Goal: Navigation & Orientation: Find specific page/section

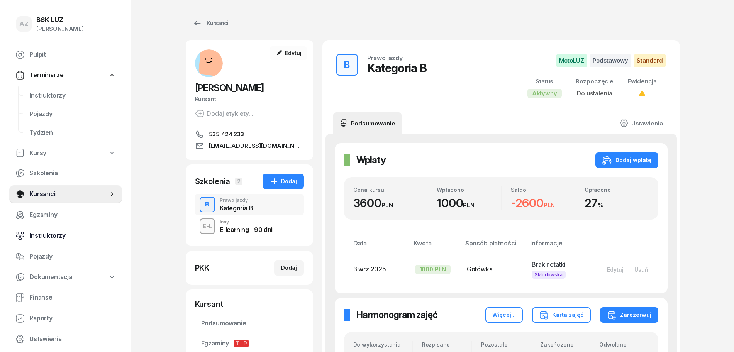
click at [63, 234] on span "Instruktorzy" at bounding box center [72, 236] width 86 height 10
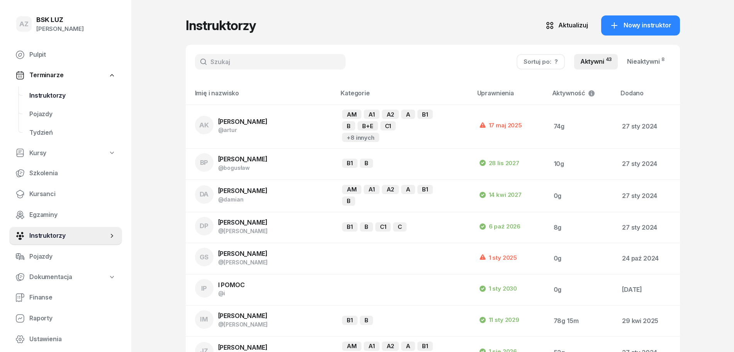
click at [58, 93] on span "Instruktorzy" at bounding box center [72, 96] width 86 height 10
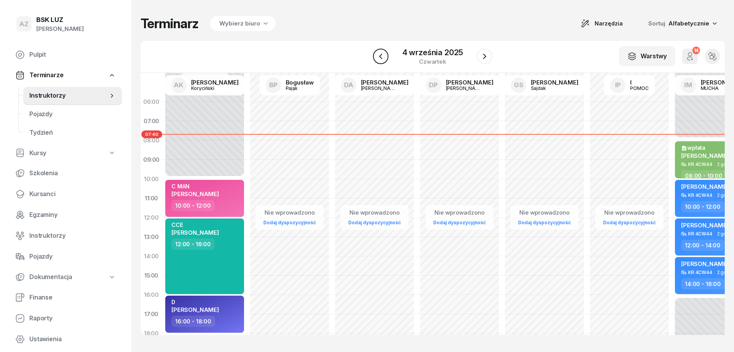
click at [382, 56] on icon "button" at bounding box center [380, 56] width 9 height 9
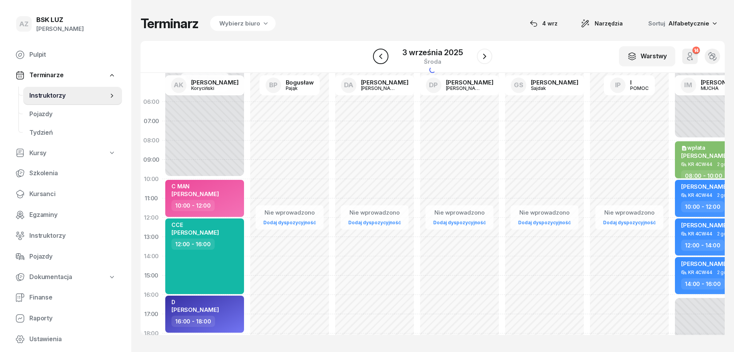
click at [382, 56] on icon "button" at bounding box center [380, 56] width 9 height 9
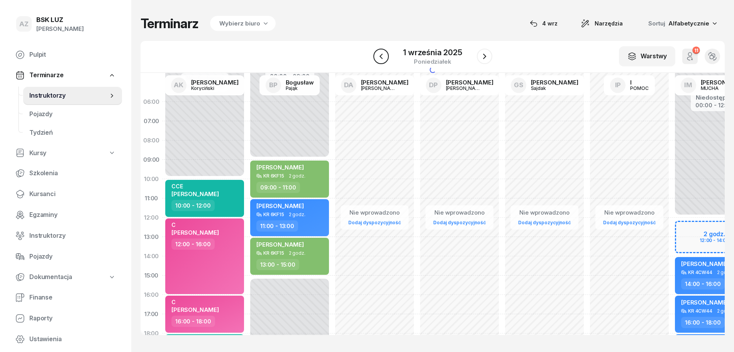
click at [382, 56] on icon "button" at bounding box center [380, 56] width 9 height 9
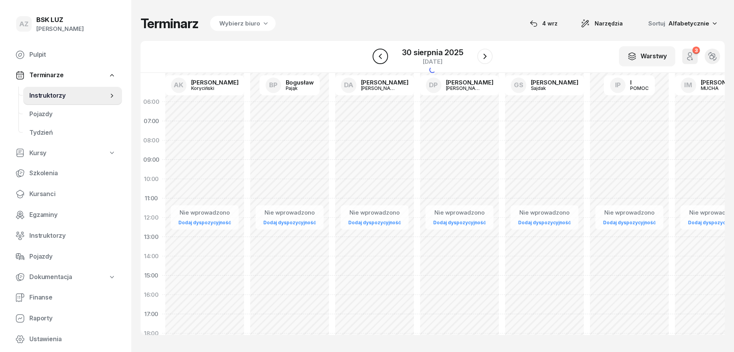
click at [382, 56] on icon "button" at bounding box center [380, 56] width 9 height 9
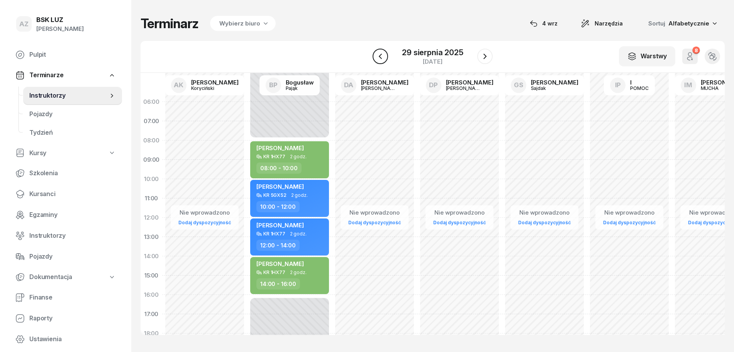
click at [382, 56] on icon "button" at bounding box center [380, 56] width 9 height 9
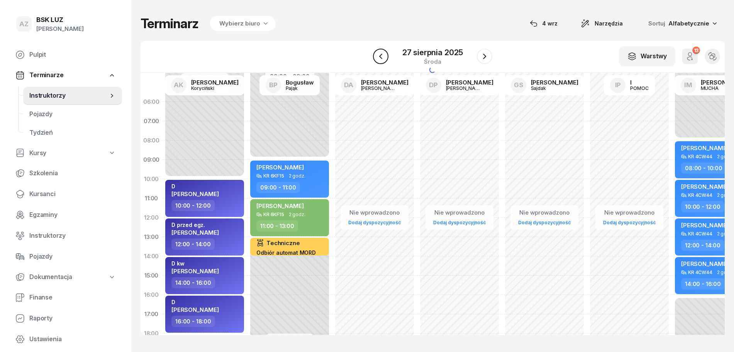
click at [382, 56] on icon "button" at bounding box center [380, 56] width 9 height 9
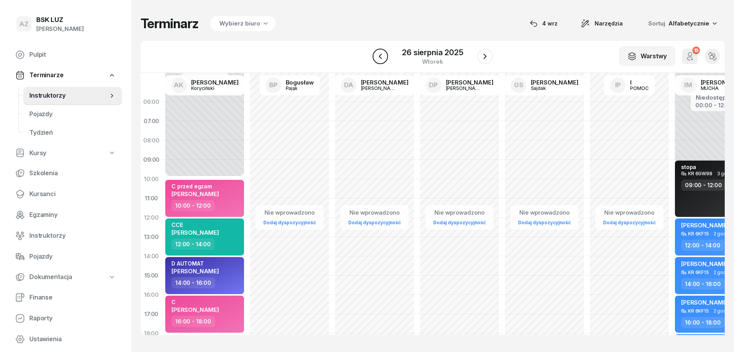
click at [382, 56] on icon "button" at bounding box center [380, 56] width 9 height 9
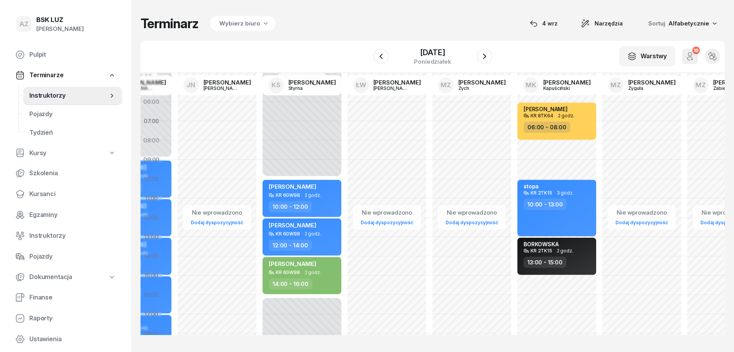
scroll to position [0, 1204]
